Goal: Information Seeking & Learning: Compare options

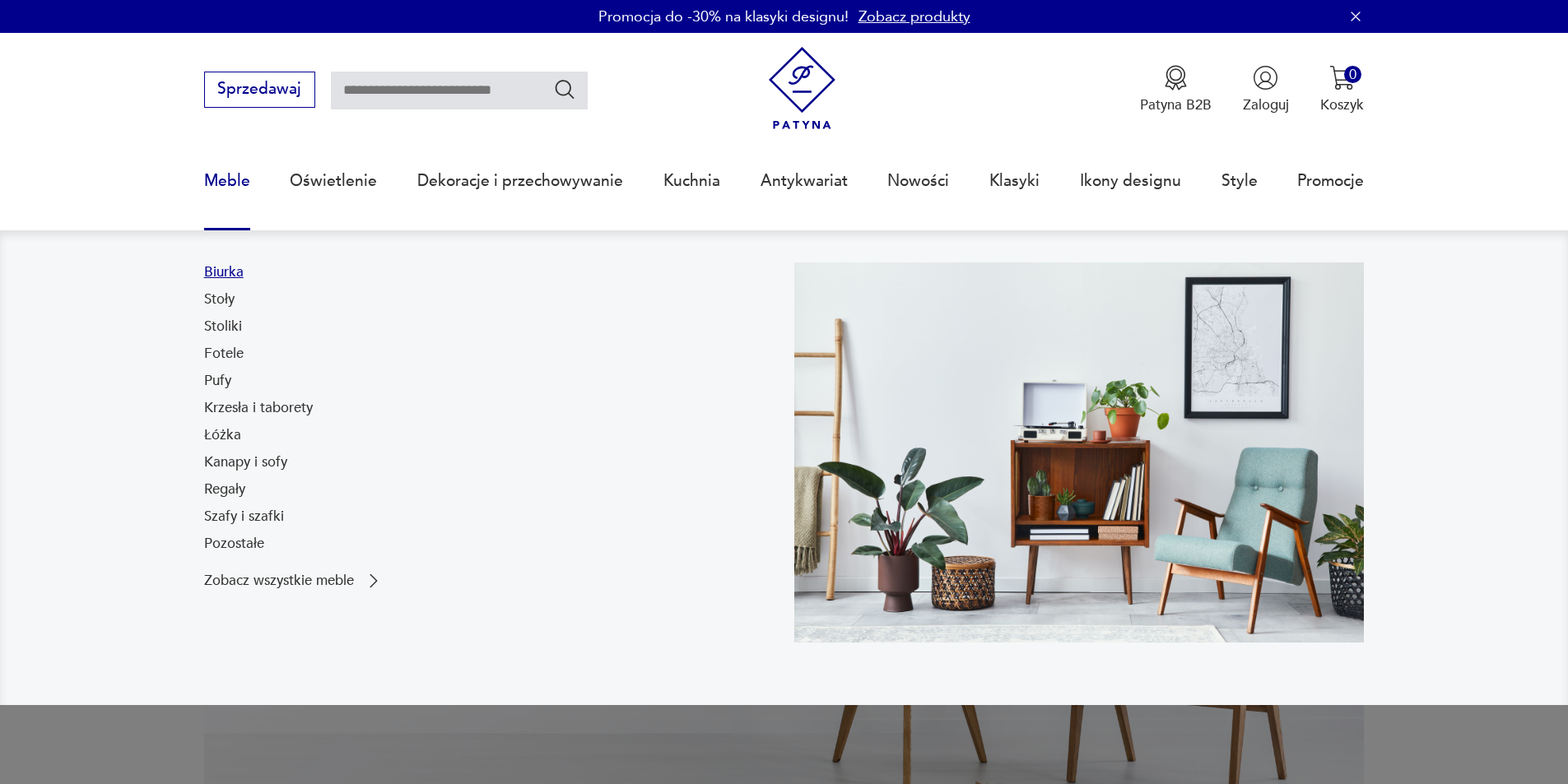
click at [220, 269] on link "Biurka" at bounding box center [223, 272] width 40 height 19
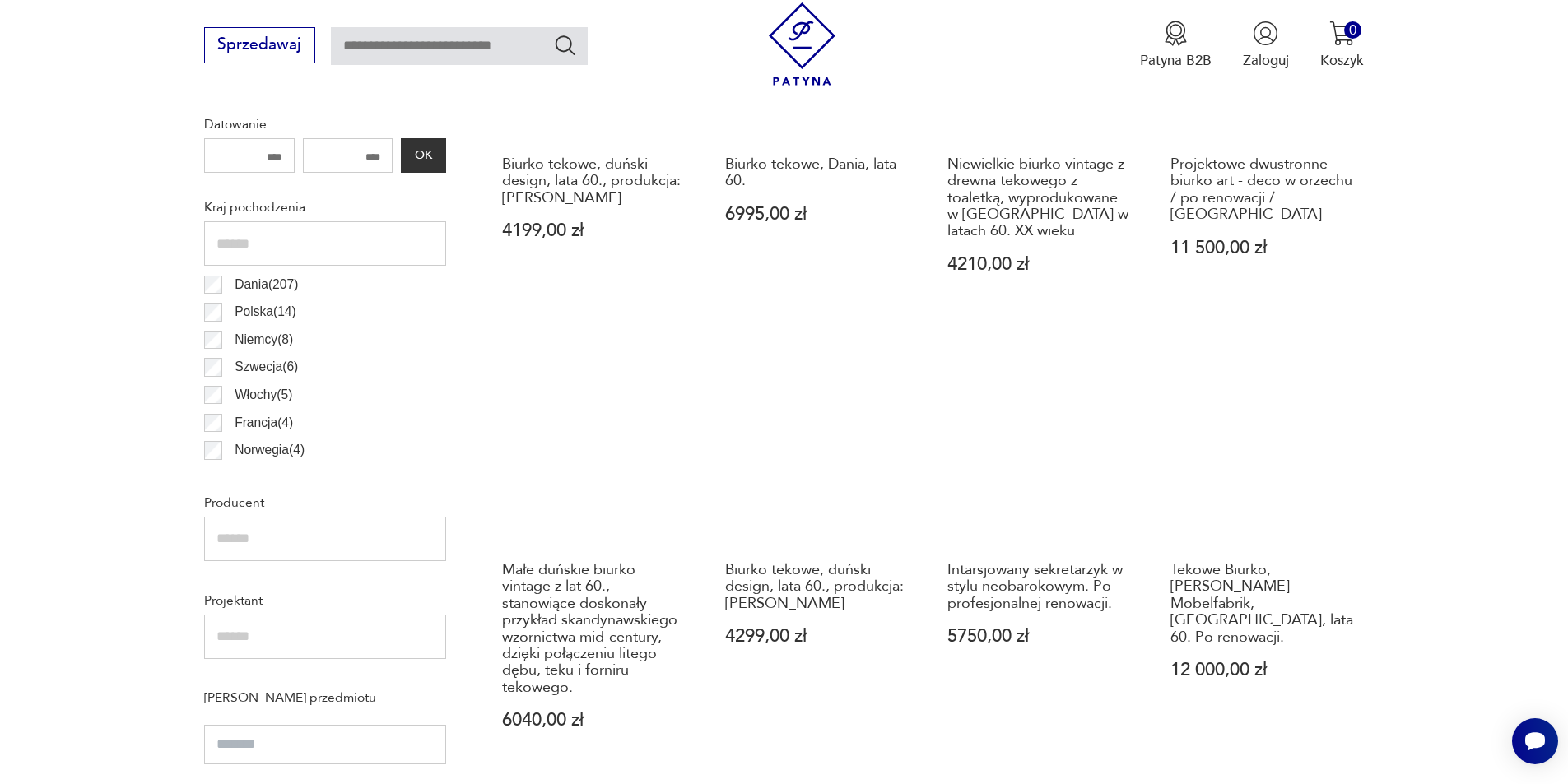
scroll to position [794, 0]
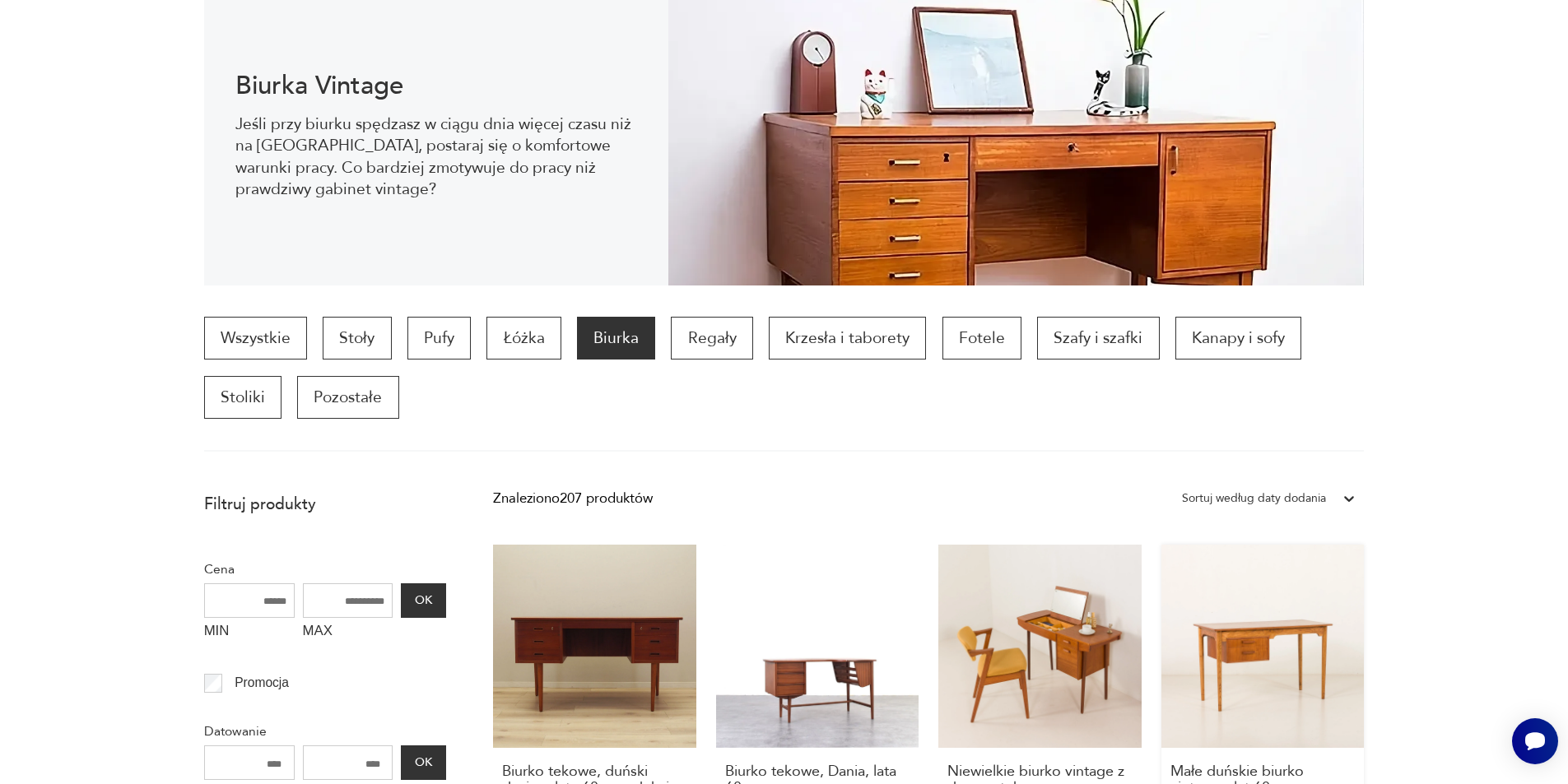
scroll to position [466, 0]
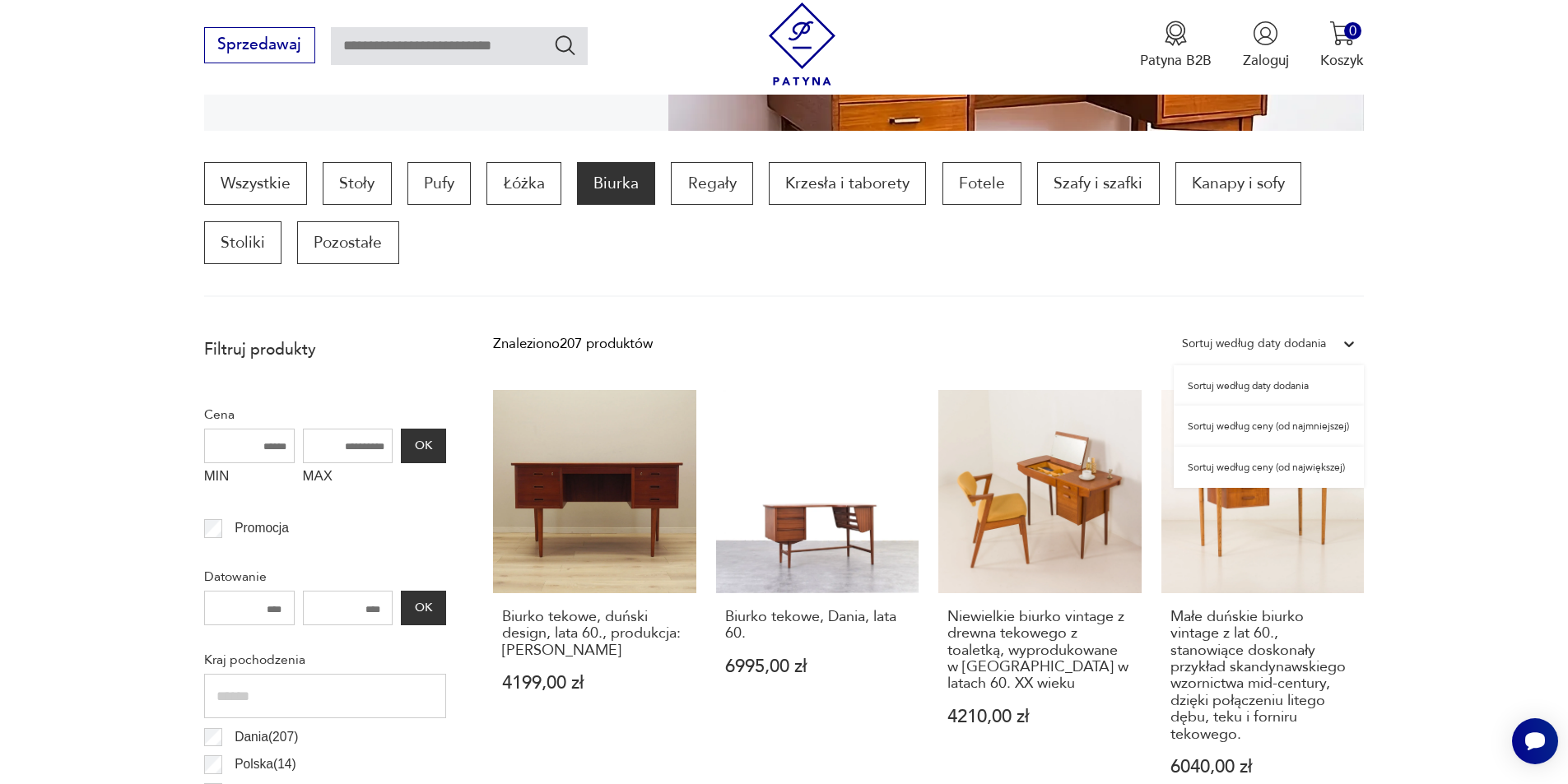
click at [1343, 342] on icon at bounding box center [1348, 344] width 17 height 17
click at [1297, 423] on div "Sortuj według ceny (od najmniejszej)" at bounding box center [1268, 426] width 190 height 42
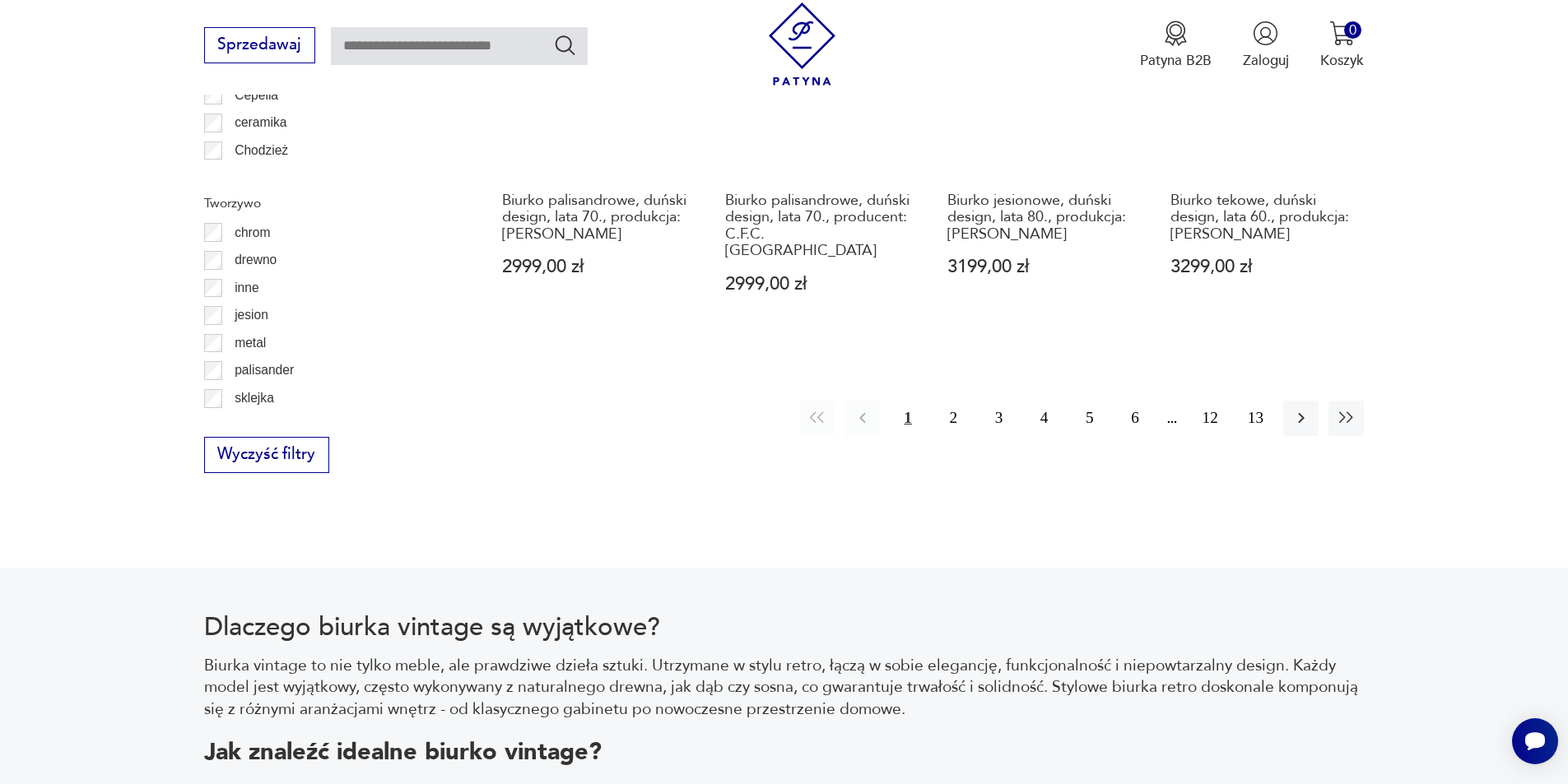
scroll to position [2194, 0]
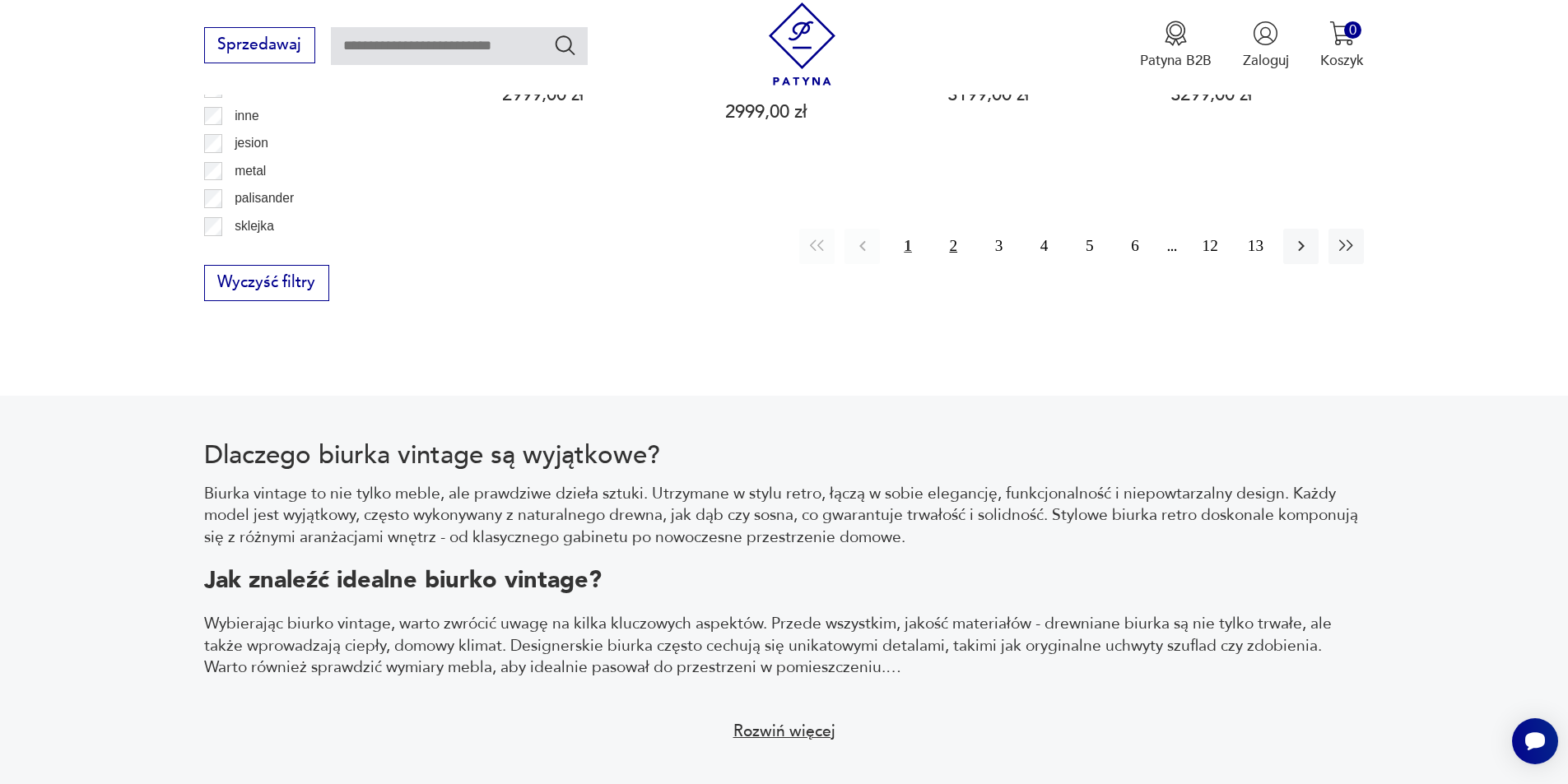
click at [952, 229] on button "2" at bounding box center [953, 246] width 35 height 35
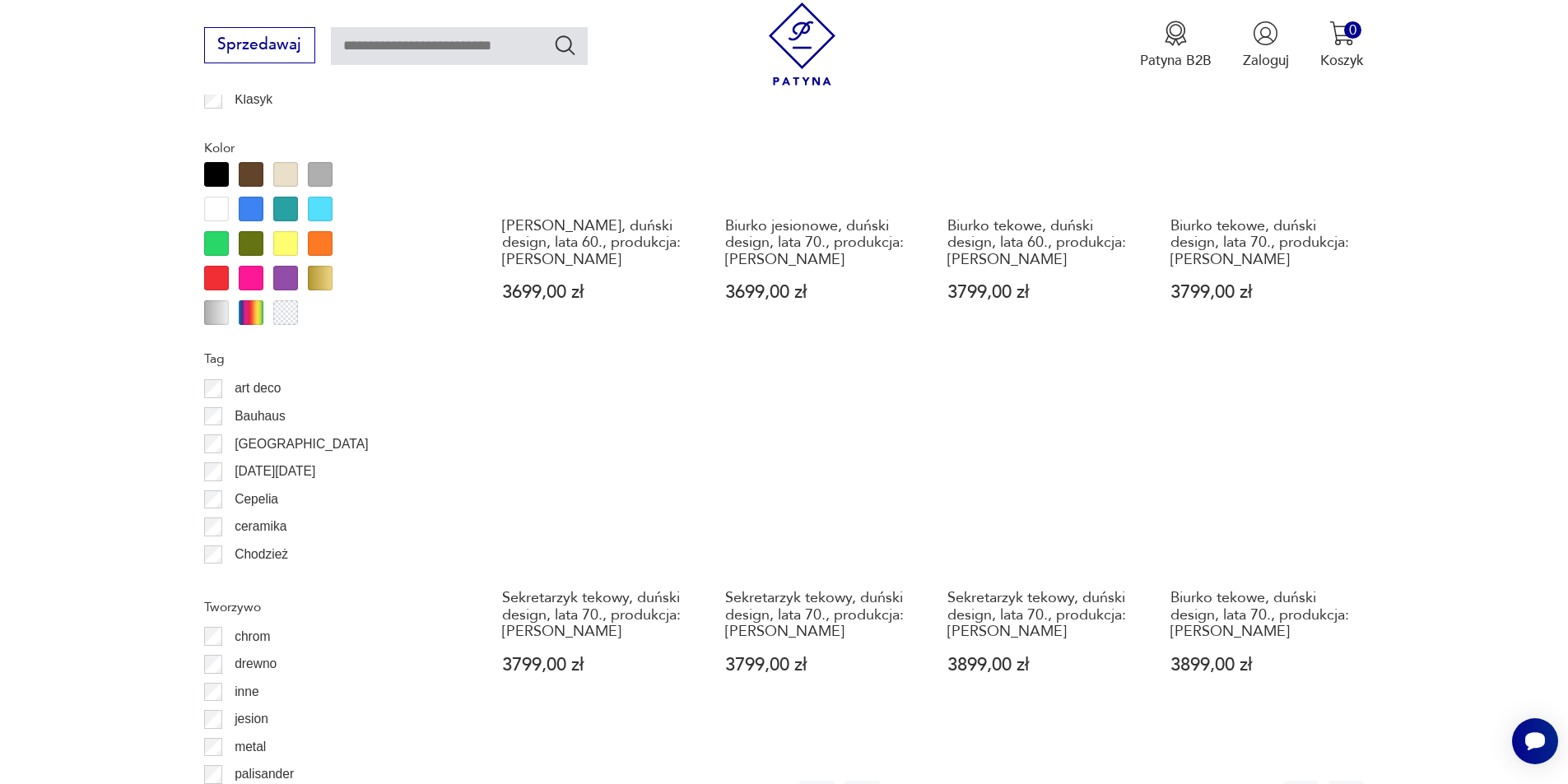
scroll to position [1700, 0]
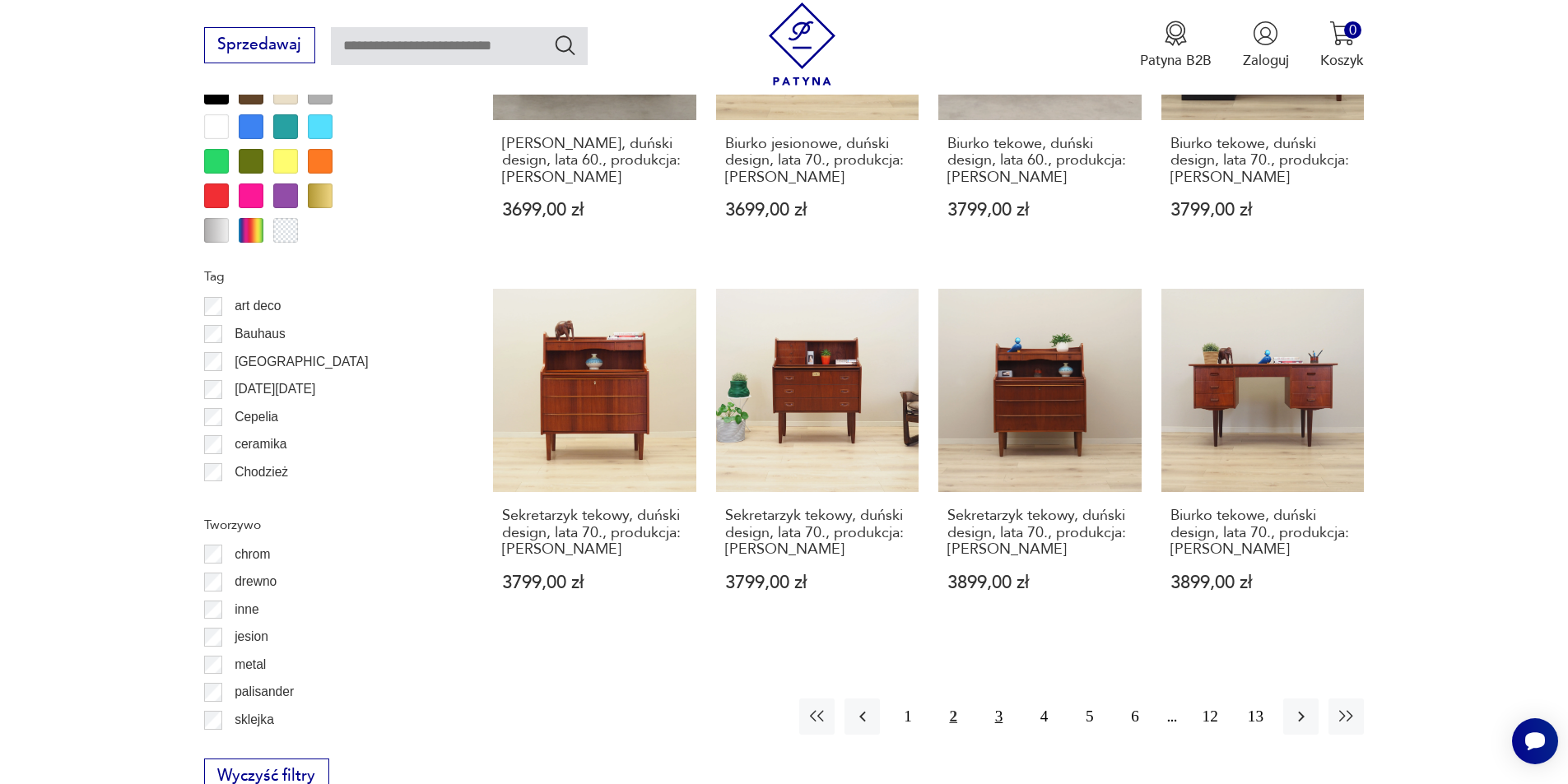
click at [1002, 701] on button "3" at bounding box center [999, 717] width 35 height 35
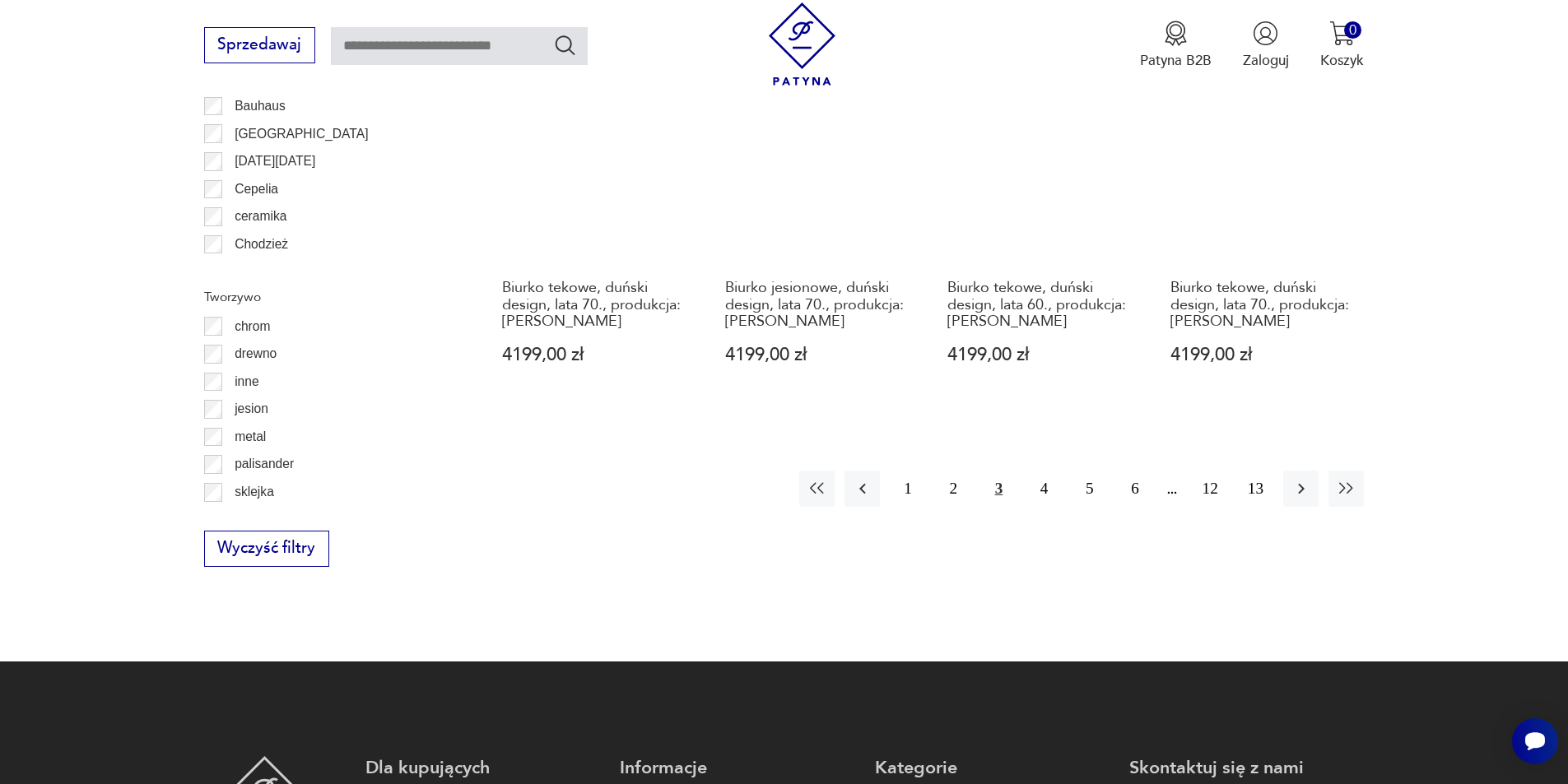
scroll to position [2029, 0]
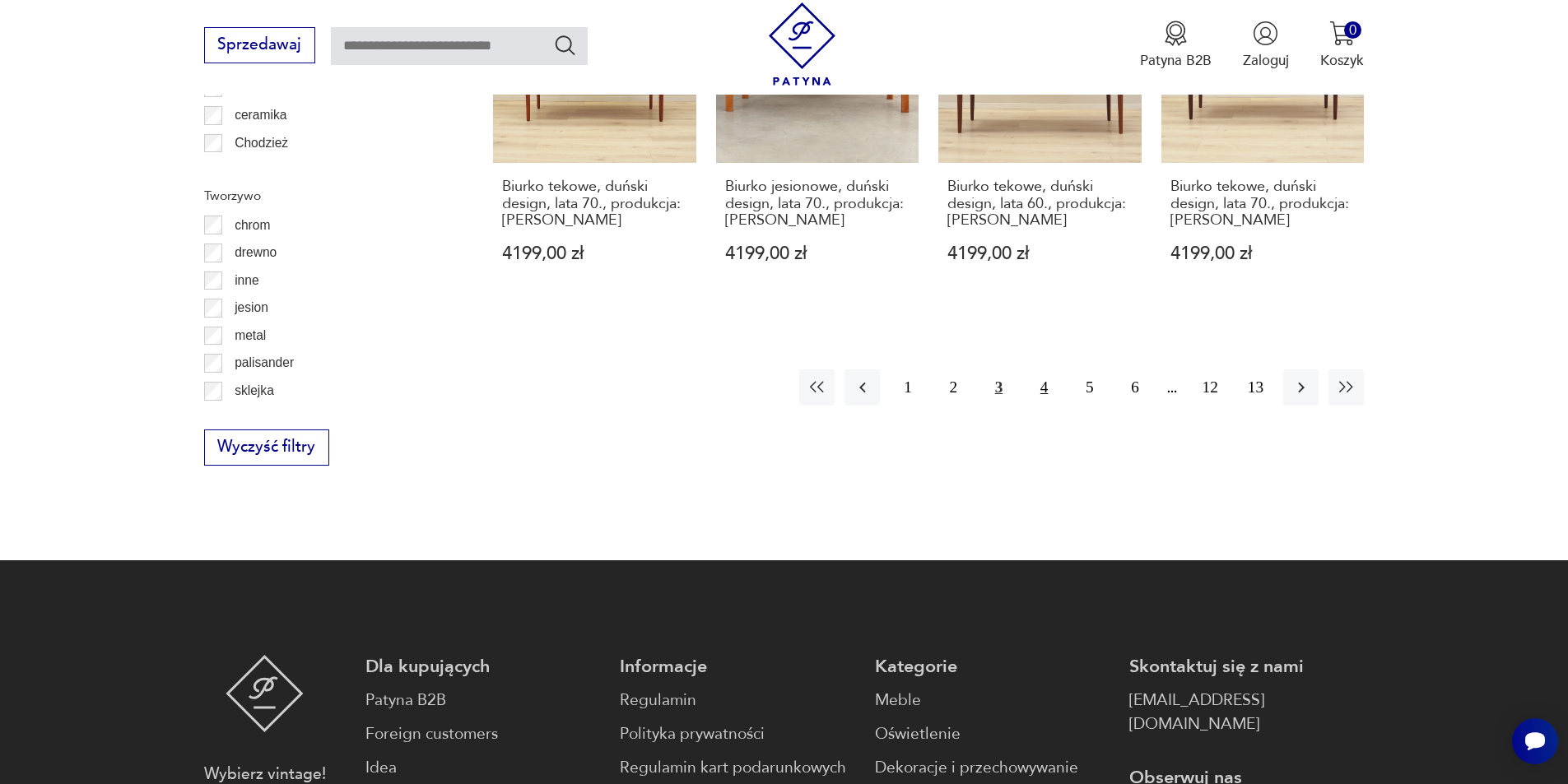
click at [1044, 371] on button "4" at bounding box center [1044, 387] width 35 height 35
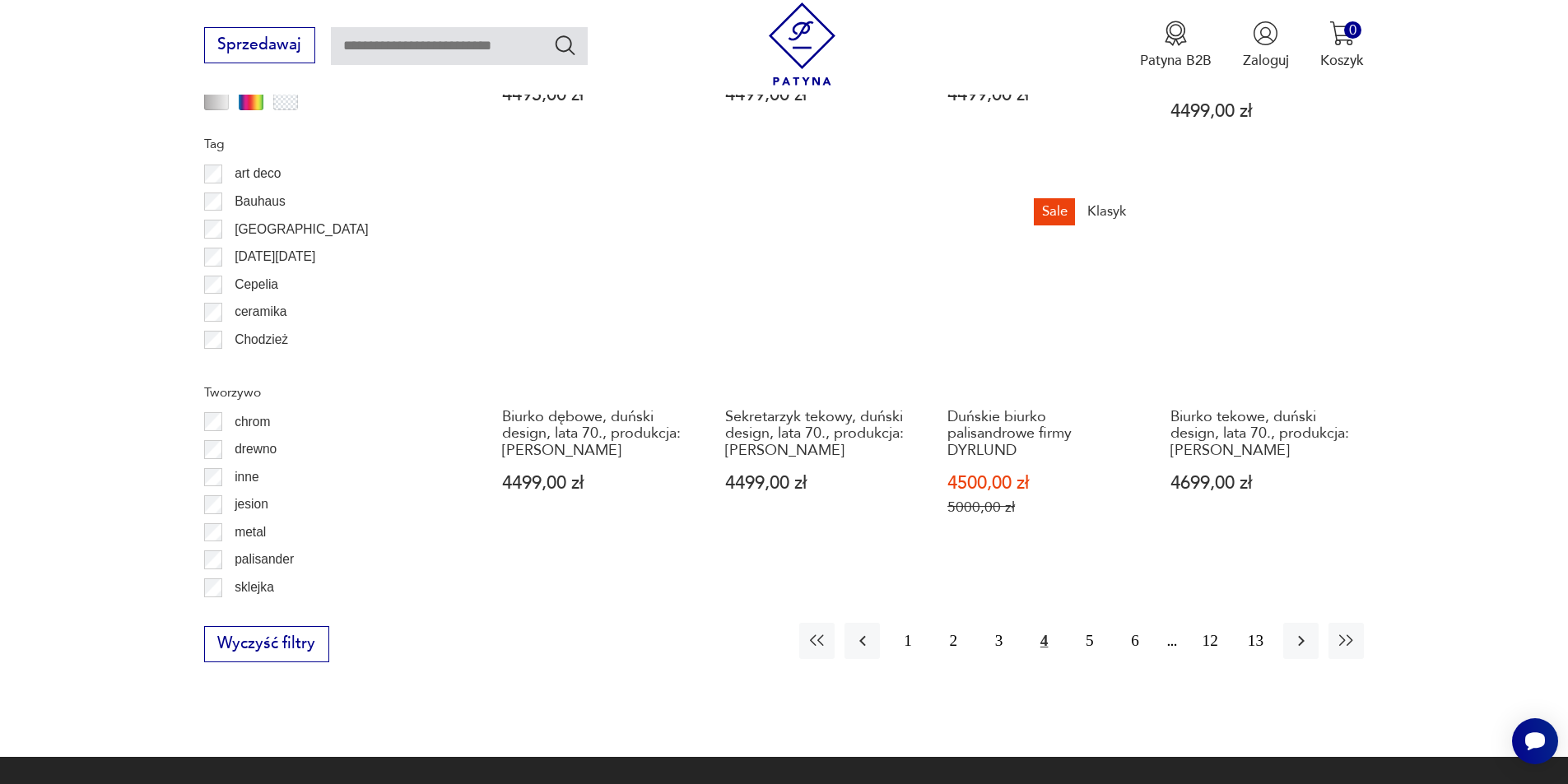
scroll to position [2029, 0]
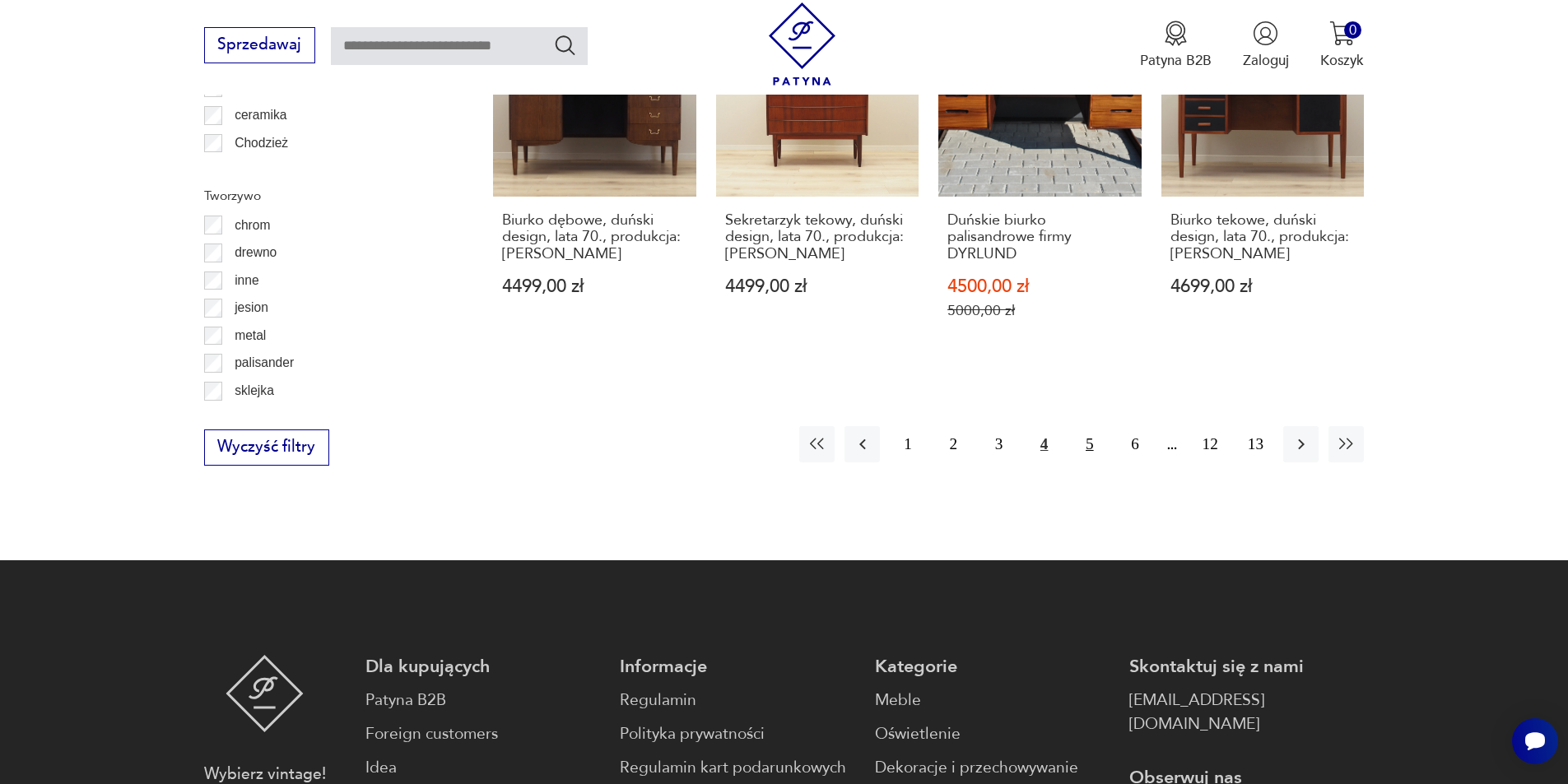
click at [1096, 431] on button "5" at bounding box center [1089, 444] width 35 height 35
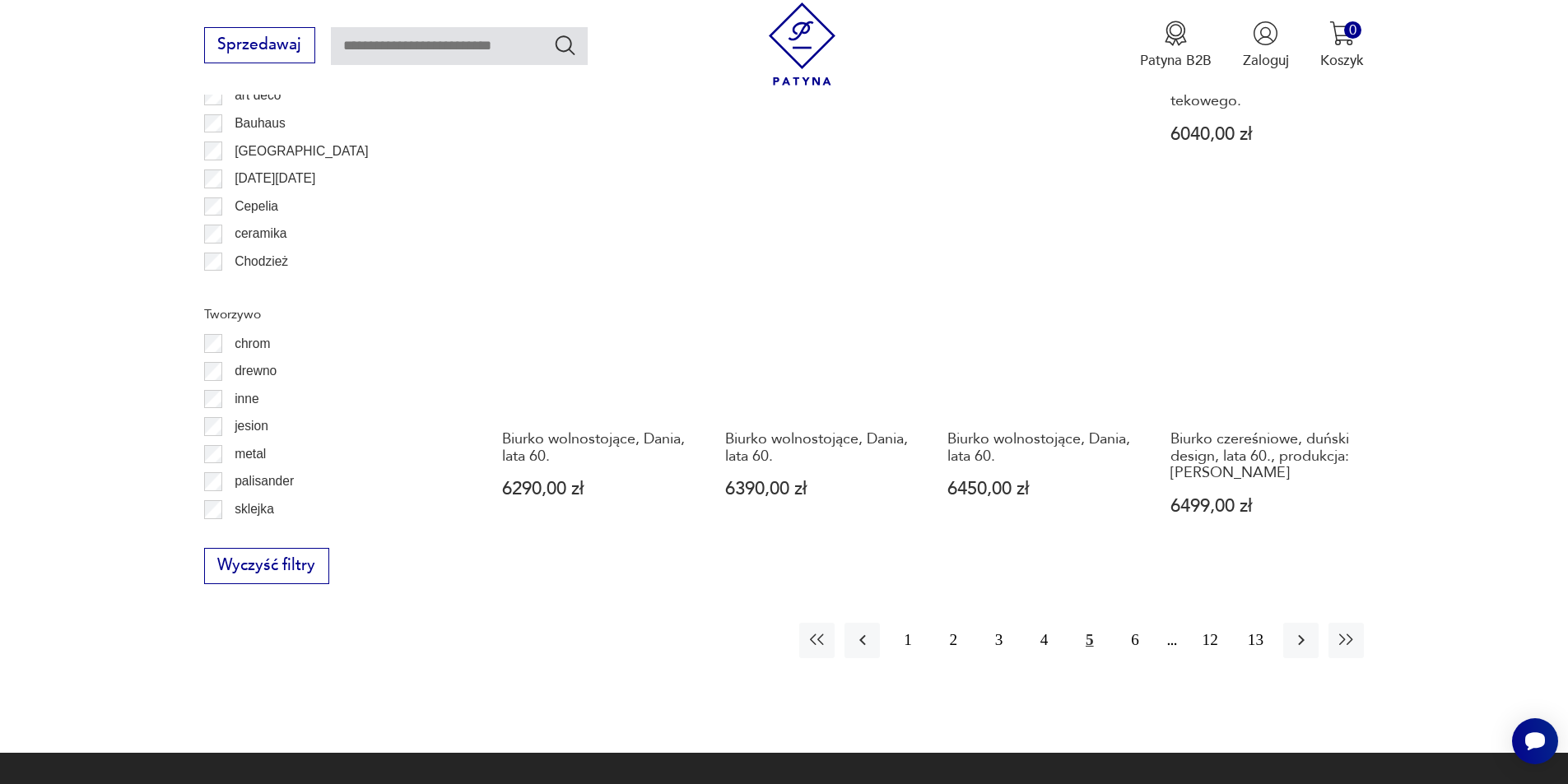
scroll to position [2112, 0]
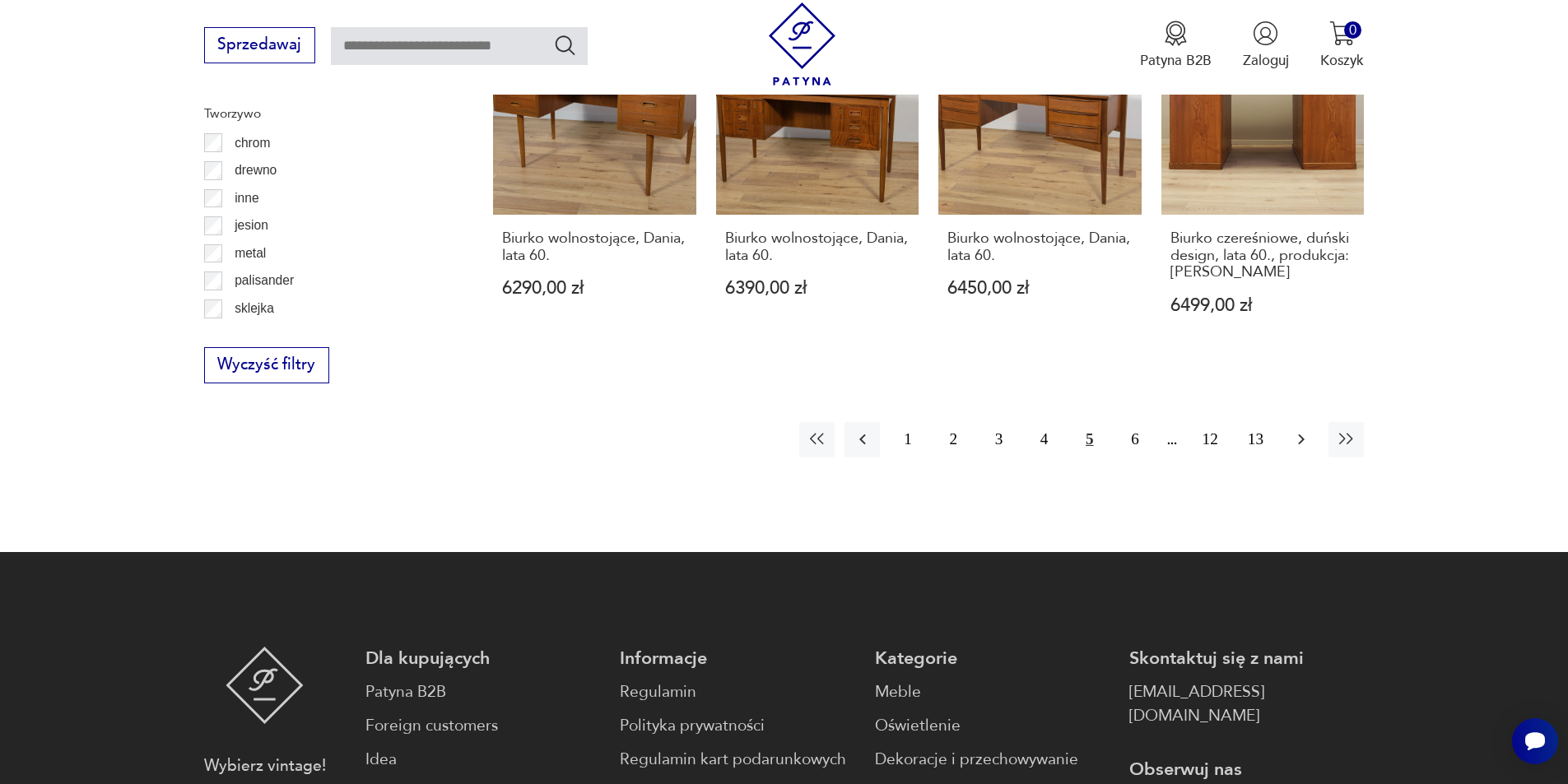
click at [1302, 430] on icon "button" at bounding box center [1301, 439] width 19 height 19
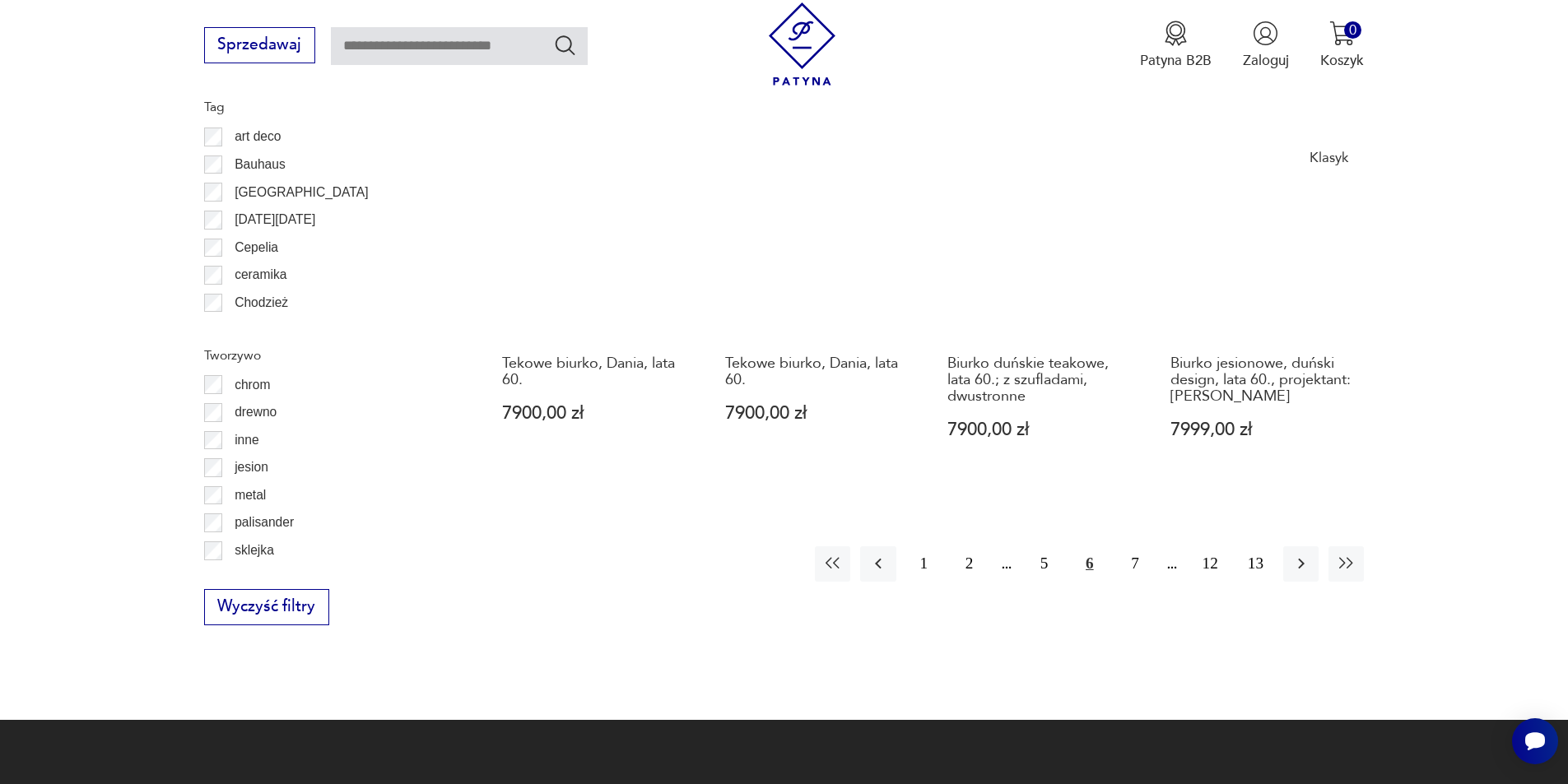
scroll to position [2029, 0]
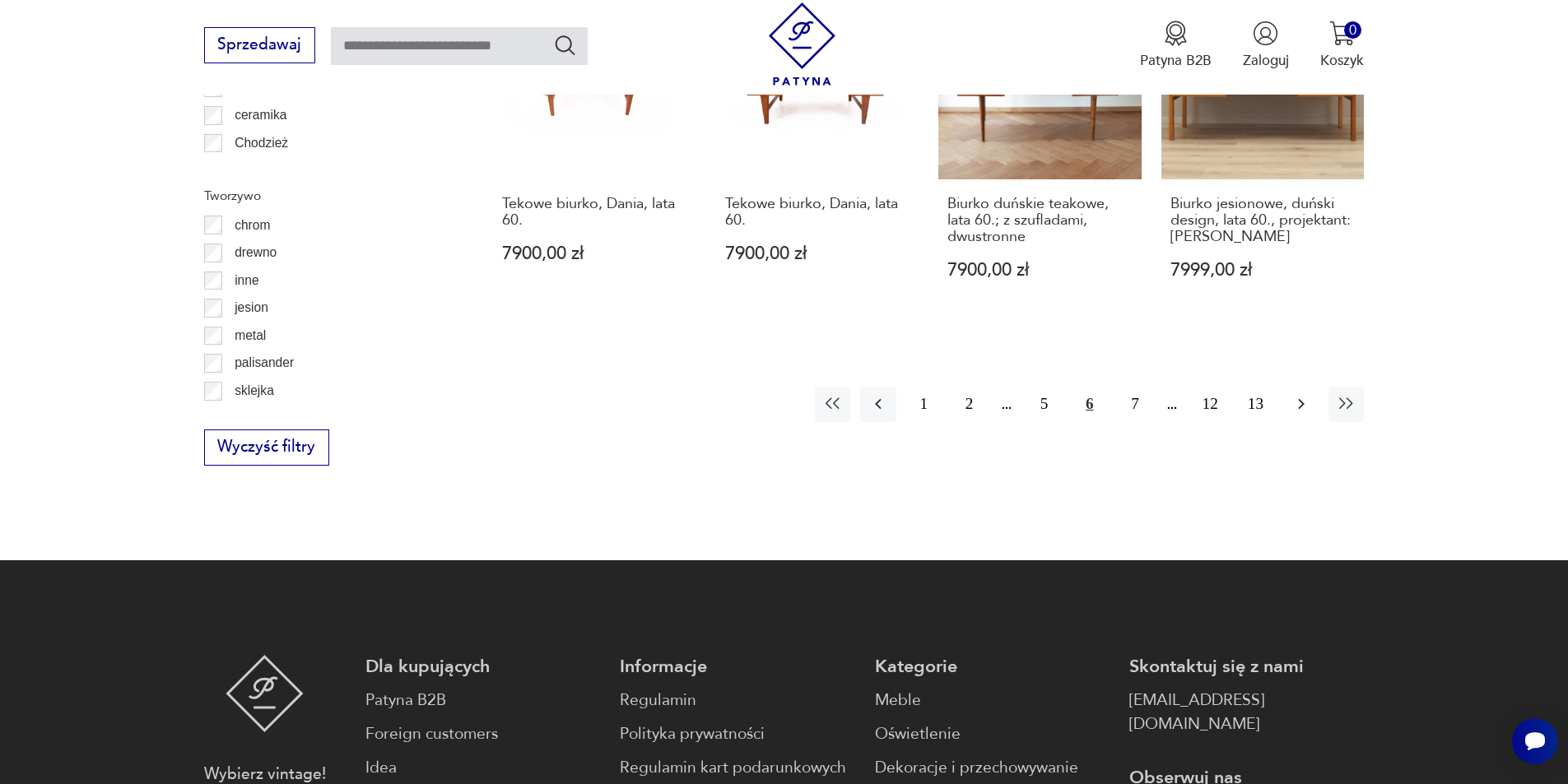
click at [1301, 394] on icon "button" at bounding box center [1301, 403] width 19 height 19
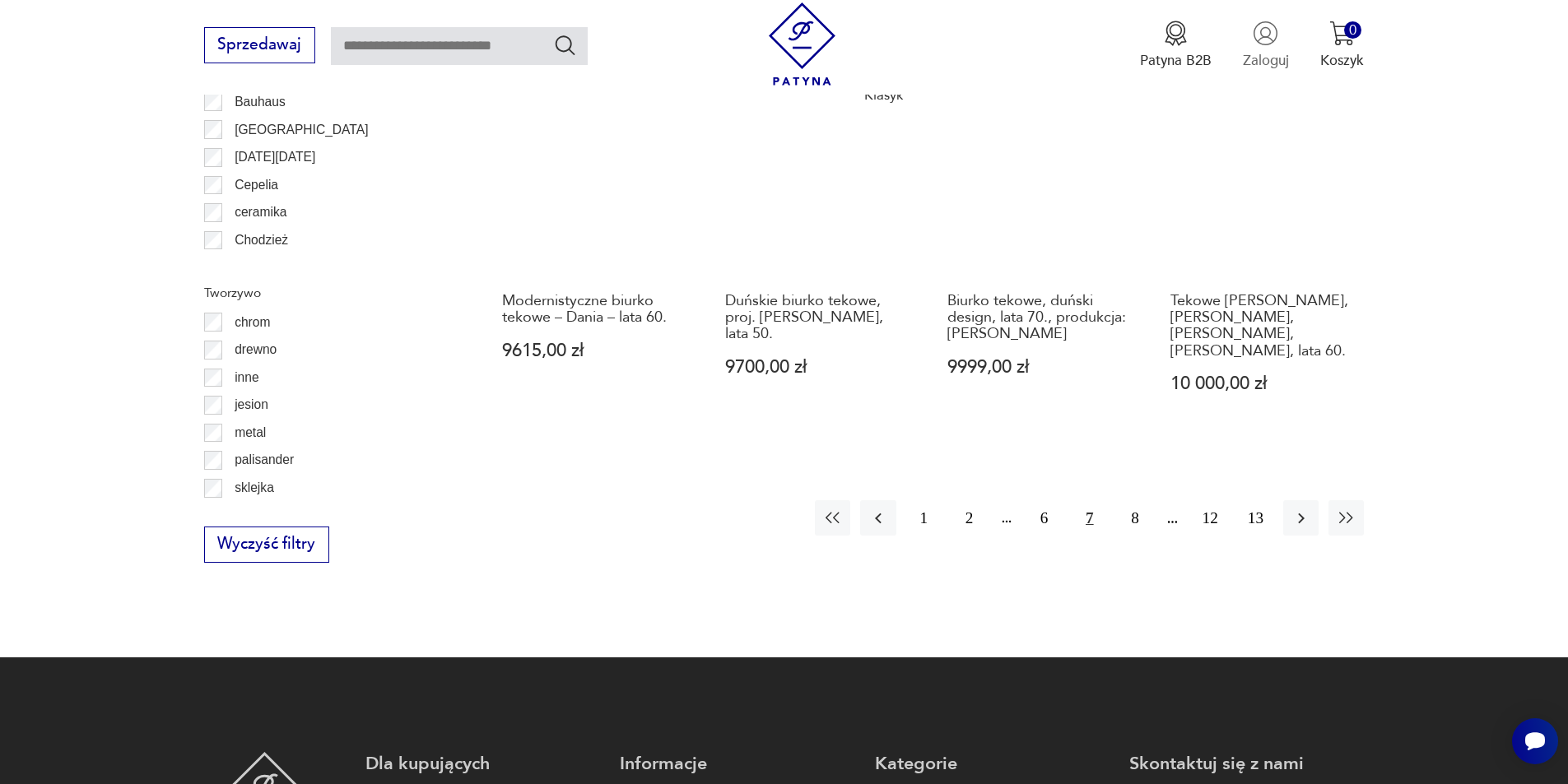
scroll to position [1783, 0]
